Goal: Information Seeking & Learning: Learn about a topic

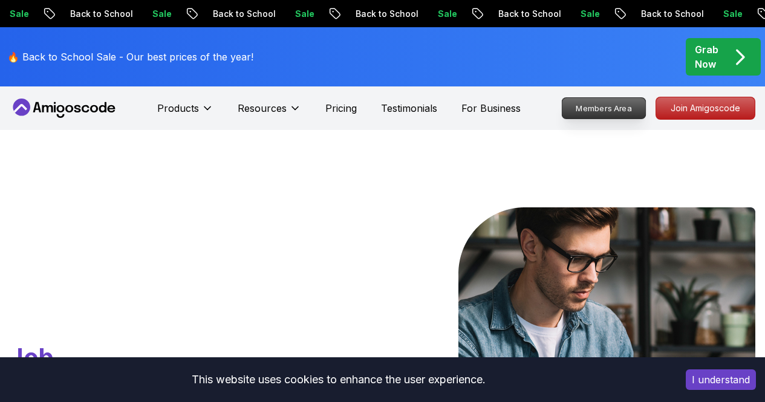
drag, startPoint x: 614, startPoint y: 105, endPoint x: 606, endPoint y: 108, distance: 9.2
click at [606, 108] on p "Members Area" at bounding box center [605, 108] width 84 height 21
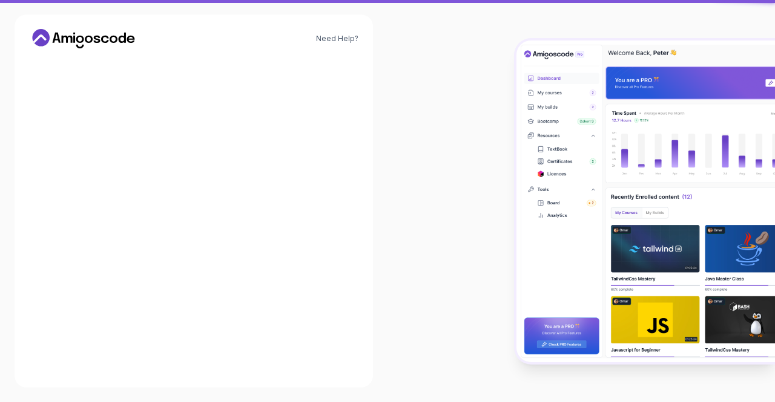
click at [606, 108] on img at bounding box center [645, 202] width 258 height 322
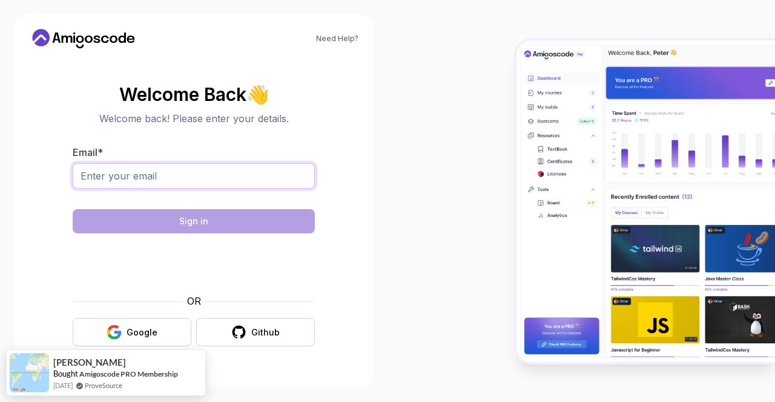
click at [277, 171] on input "Email *" at bounding box center [194, 175] width 242 height 25
type input "[EMAIL_ADDRESS][DOMAIN_NAME]"
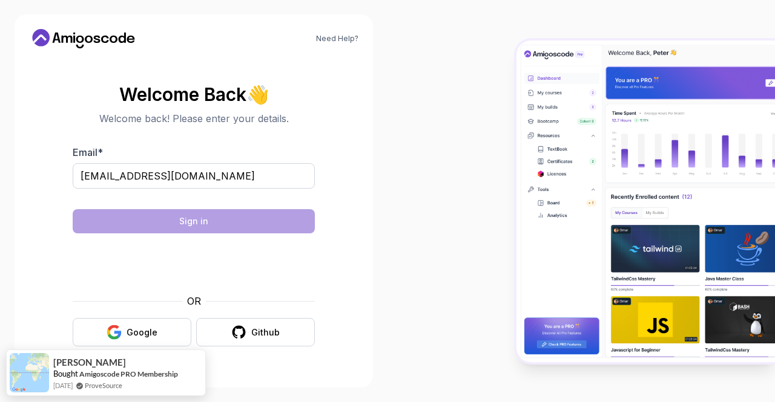
click at [544, 109] on body "Need Help? Welcome Back 👋 Welcome back! Please enter your details. Email * [EMA…" at bounding box center [387, 201] width 775 height 402
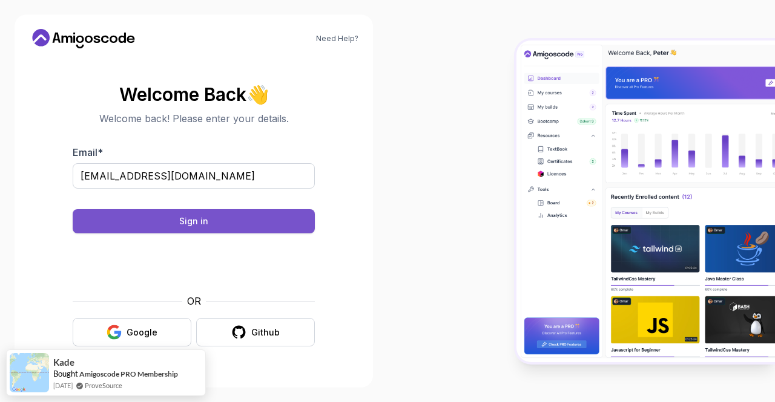
click at [200, 214] on button "Sign in" at bounding box center [194, 221] width 242 height 24
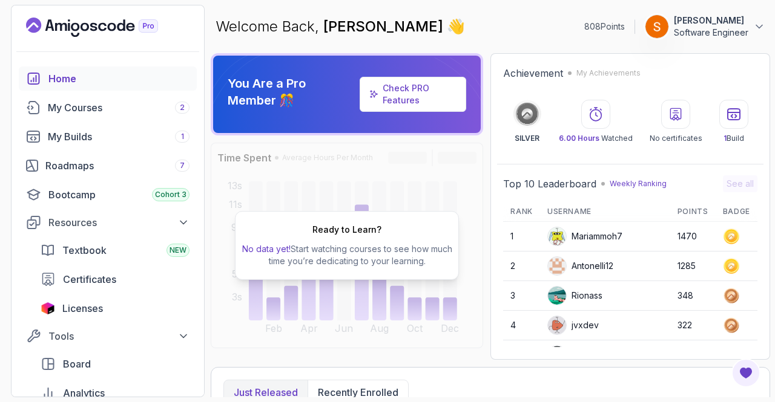
click at [568, 20] on div "Welcome Back, [PERSON_NAME] 👋 808 Points [PERSON_NAME] Software Engineer" at bounding box center [490, 27] width 559 height 44
click at [96, 80] on div "Home" at bounding box center [118, 78] width 141 height 15
click at [70, 79] on div "Home" at bounding box center [118, 78] width 141 height 15
click at [403, 80] on link "Check PRO Features" at bounding box center [412, 94] width 107 height 35
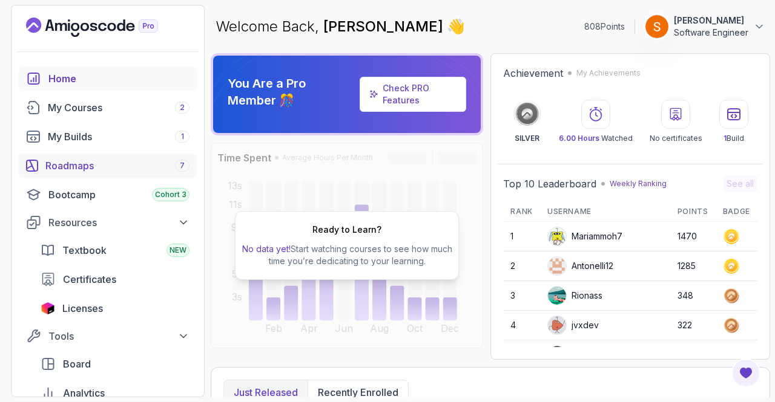
click at [55, 158] on link "Roadmaps 7" at bounding box center [108, 166] width 178 height 24
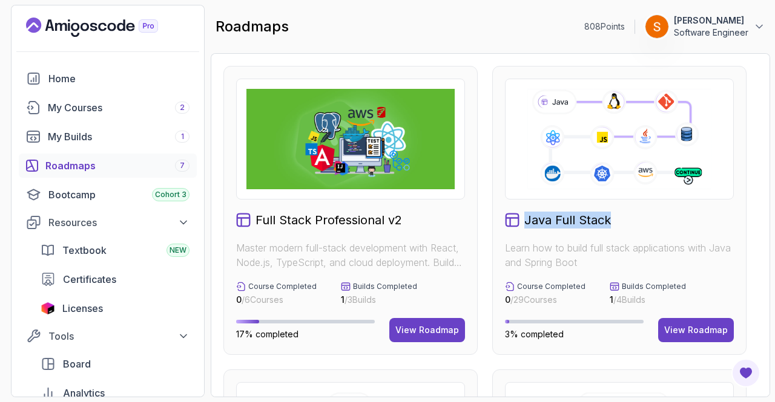
drag, startPoint x: 771, startPoint y: 166, endPoint x: 771, endPoint y: 225, distance: 58.7
click at [771, 225] on section "808 Points [PERSON_NAME] Software Engineer Home My Courses 2 My Builds 1 Roadma…" at bounding box center [387, 201] width 775 height 402
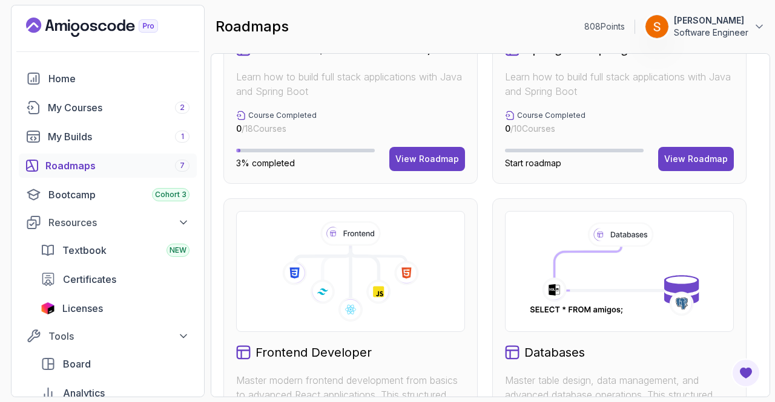
scroll to position [470, 0]
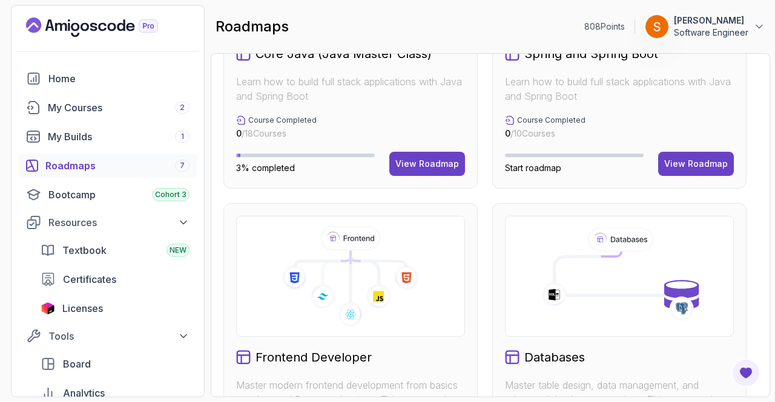
click at [691, 298] on icon at bounding box center [681, 308] width 25 height 25
click at [767, 258] on div "Full Stack Professional v2 Master modern full-stack development with React, Nod…" at bounding box center [490, 225] width 559 height 344
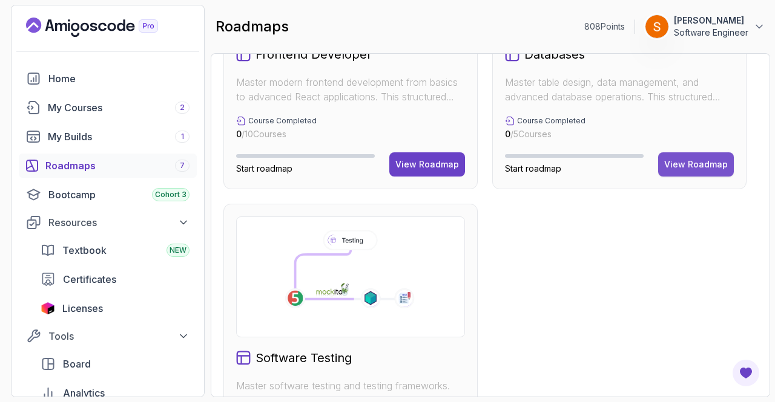
scroll to position [775, 0]
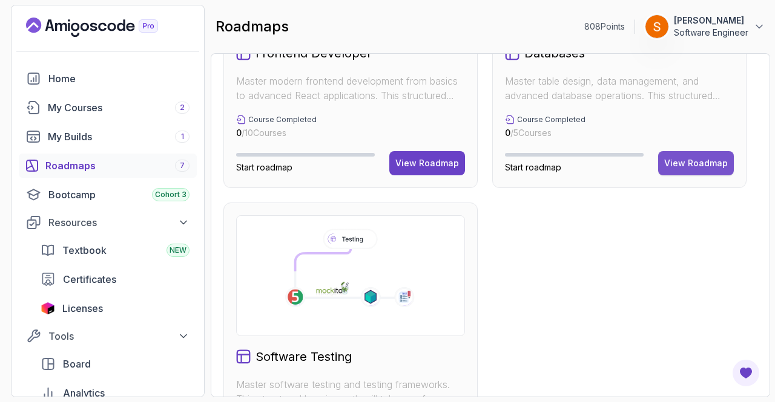
click at [703, 166] on div "View Roadmap" at bounding box center [696, 163] width 64 height 12
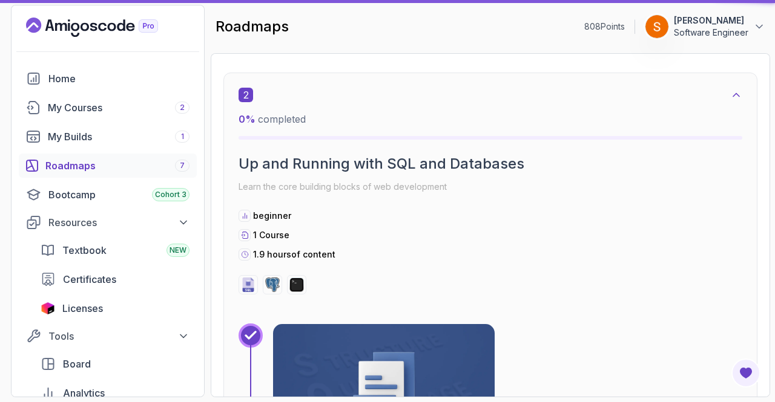
scroll to position [12, 0]
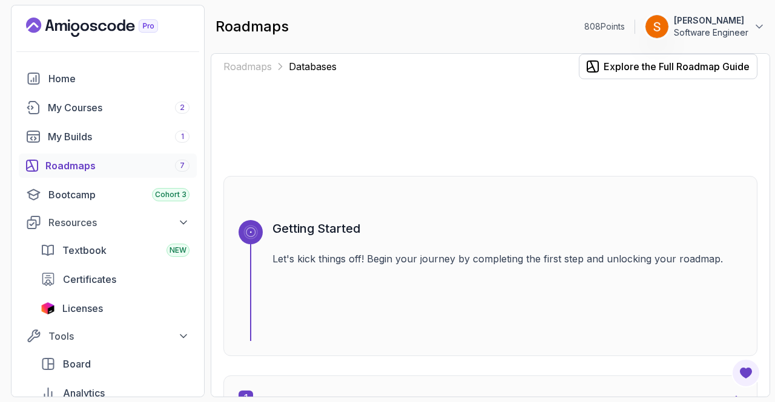
click at [753, 185] on div "Getting Started Let's kick things off! Begin your journey by completing the fir…" at bounding box center [490, 266] width 534 height 180
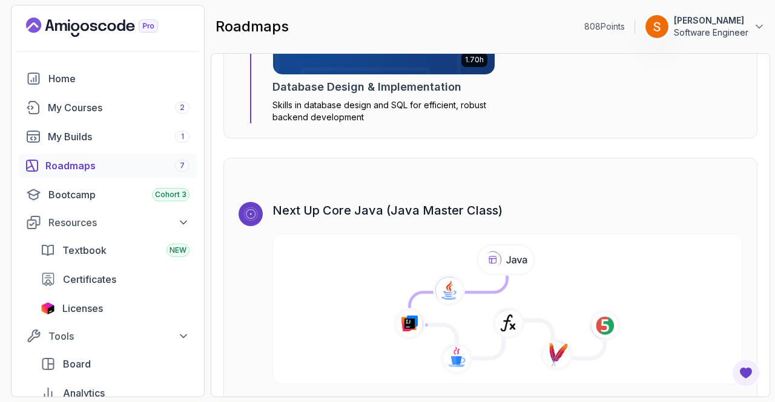
scroll to position [2558, 0]
